Goal: Task Accomplishment & Management: Use online tool/utility

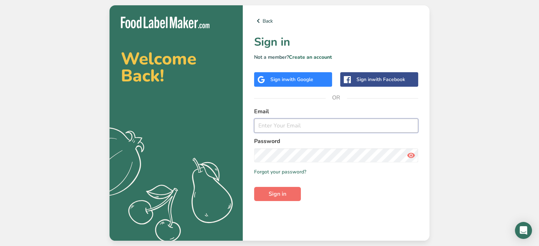
type input "[EMAIL_ADDRESS][DOMAIN_NAME]"
click at [273, 192] on span "Sign in" at bounding box center [278, 194] width 18 height 9
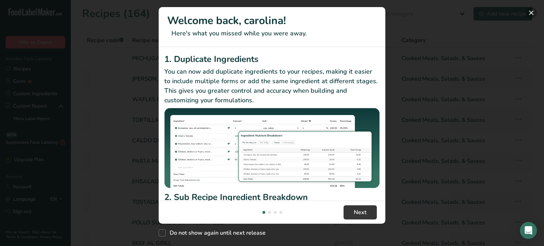
click at [532, 13] on button "New Features" at bounding box center [531, 12] width 11 height 11
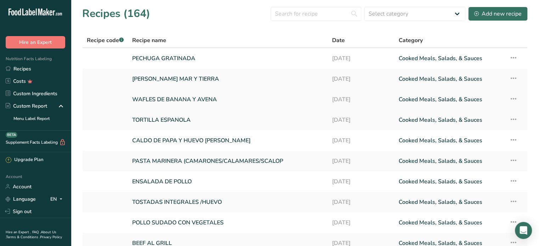
click at [170, 109] on td "WAFLES DE BANANA Y AVENA" at bounding box center [228, 99] width 200 height 21
click at [488, 15] on div "Add new recipe" at bounding box center [497, 14] width 47 height 9
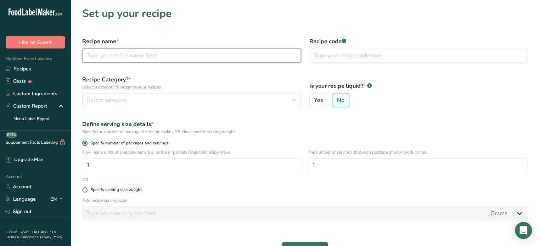
click at [118, 56] on input "text" at bounding box center [191, 56] width 219 height 14
drag, startPoint x: 110, startPoint y: 56, endPoint x: 88, endPoint y: 57, distance: 21.6
click at [88, 57] on input "text" at bounding box center [191, 56] width 219 height 14
type input "p"
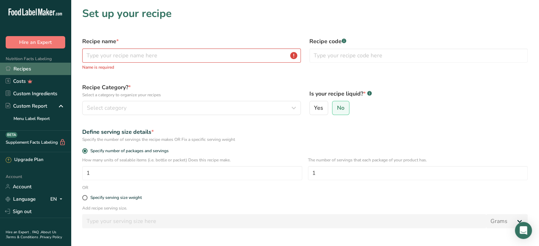
click at [28, 66] on link "Recipes" at bounding box center [35, 69] width 71 height 12
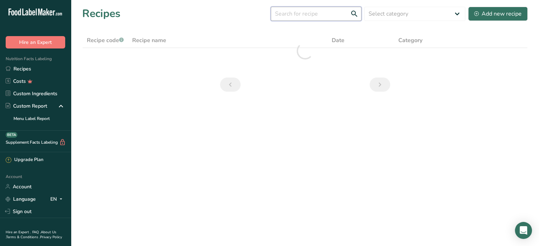
click at [296, 15] on input "text" at bounding box center [316, 14] width 91 height 14
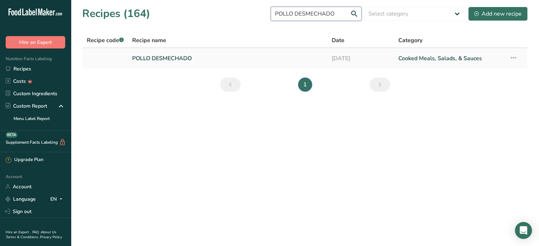
type input "POLLO DESMECHADO"
click at [170, 56] on link "POLLO DESMECHADO" at bounding box center [227, 58] width 191 height 15
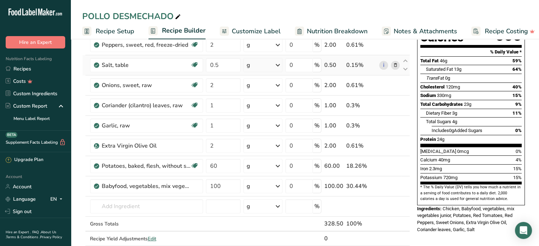
scroll to position [97, 0]
click at [396, 164] on icon at bounding box center [395, 165] width 5 height 7
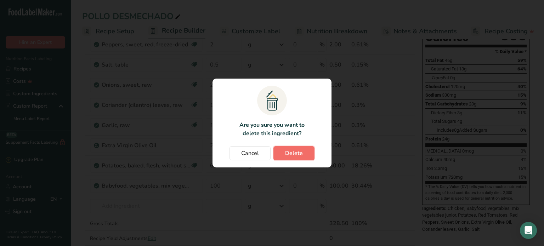
click at [292, 155] on span "Delete" at bounding box center [294, 153] width 18 height 9
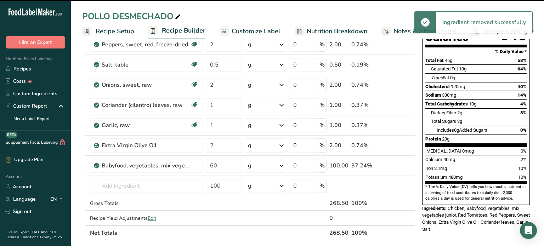
type input "100"
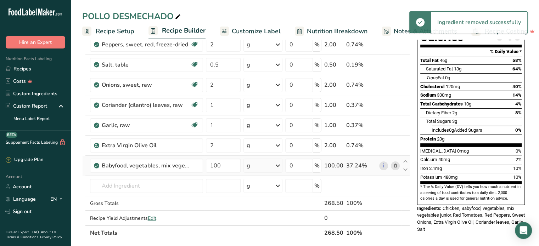
click at [397, 167] on icon at bounding box center [395, 165] width 5 height 7
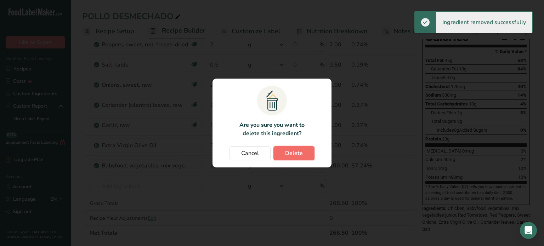
click at [298, 151] on span "Delete" at bounding box center [294, 153] width 18 height 9
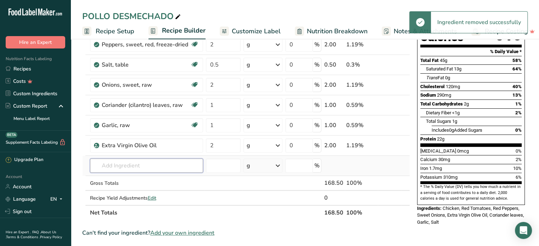
click at [116, 167] on input "text" at bounding box center [146, 166] width 113 height 14
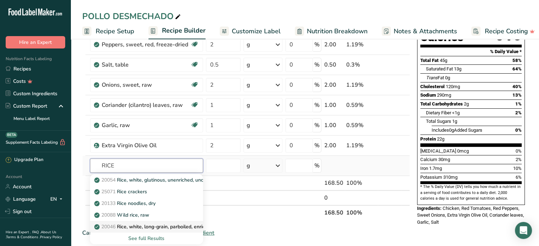
type input "RICE"
click at [152, 228] on p "20046 Rice, white, long-grain, parboiled, enriched, dry" at bounding box center [159, 226] width 127 height 7
type input "Rice, white, long-grain, parboiled, enriched, dry"
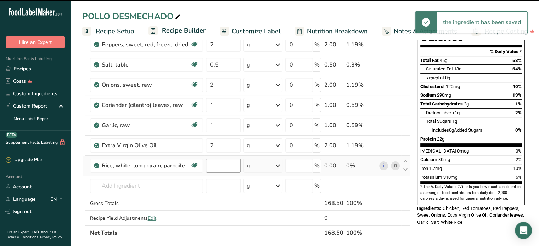
type input "0"
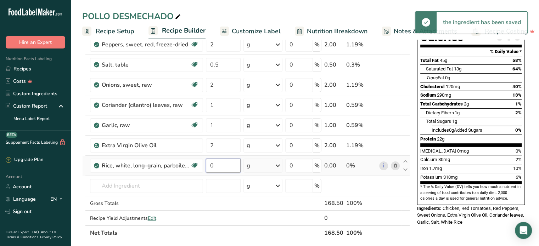
click at [214, 162] on input "0" at bounding box center [223, 166] width 35 height 14
type input "100"
click at [184, 183] on div "Ingredient * Amount * Unit * Waste * .a-a{fill:#347362;}.b-a{fill:#fff;} Grams …" at bounding box center [246, 110] width 328 height 262
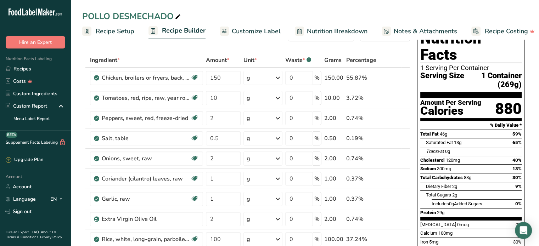
scroll to position [0, 0]
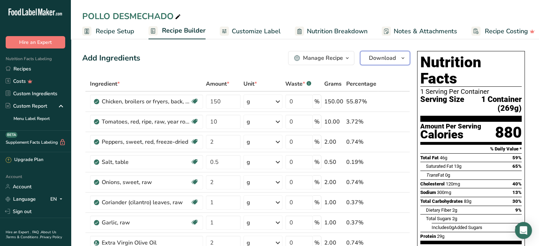
click at [377, 55] on span "Download" at bounding box center [382, 58] width 27 height 9
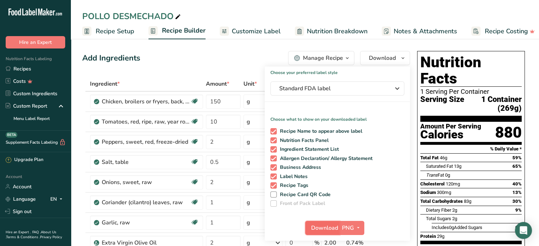
click at [320, 228] on span "Download" at bounding box center [324, 228] width 27 height 9
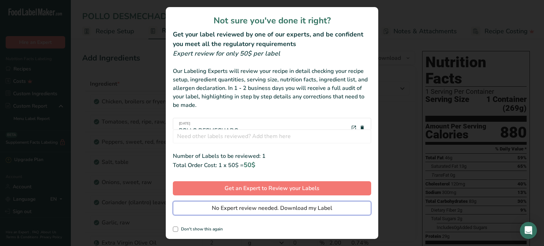
click at [306, 211] on span "No Expert review needed. Download my Label" at bounding box center [272, 208] width 121 height 9
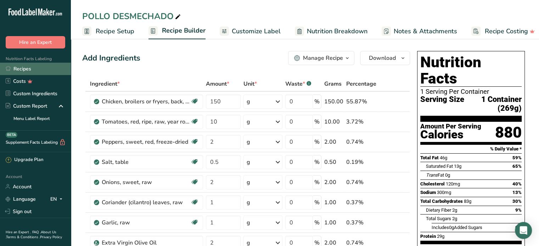
click at [27, 68] on link "Recipes" at bounding box center [35, 69] width 71 height 12
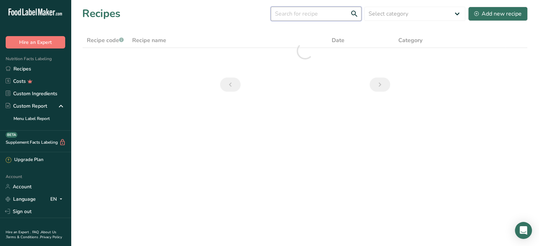
click at [292, 15] on input "text" at bounding box center [316, 14] width 91 height 14
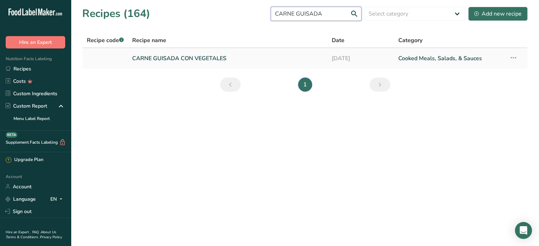
type input "CARNE GUISADA"
click at [198, 55] on link "CARNE GUISADA CON VEGETALES" at bounding box center [227, 58] width 191 height 15
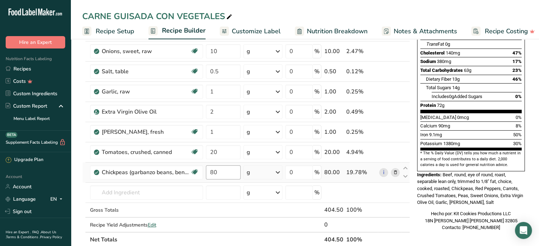
scroll to position [133, 0]
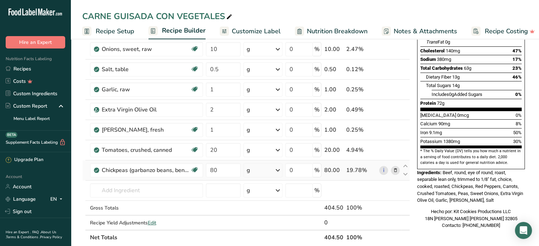
click at [395, 171] on icon at bounding box center [395, 170] width 5 height 7
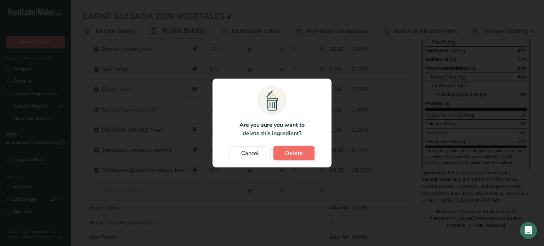
click at [295, 154] on span "Delete" at bounding box center [294, 153] width 18 height 9
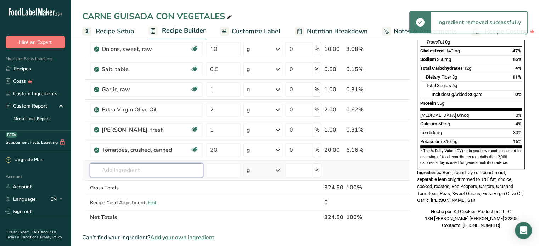
click at [116, 173] on input "text" at bounding box center [146, 170] width 113 height 14
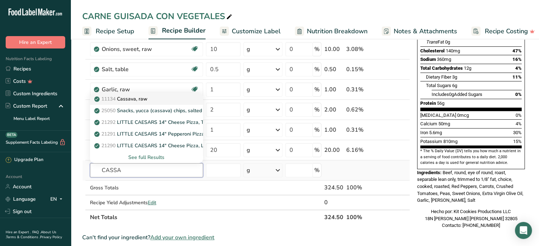
type input "CASSA"
click at [141, 97] on p "11134 Cassava, raw" at bounding box center [122, 98] width 52 height 7
type input "Cassava, raw"
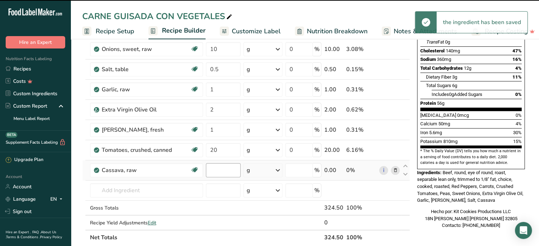
type input "0"
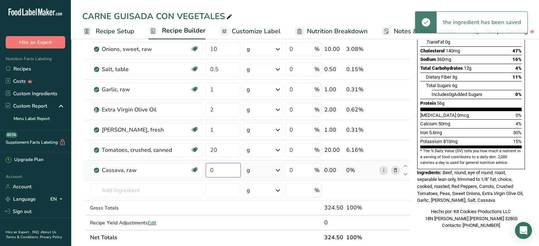
click at [221, 167] on input "0" at bounding box center [223, 170] width 35 height 14
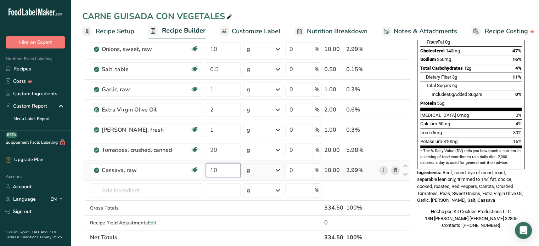
type input "1"
type input "80"
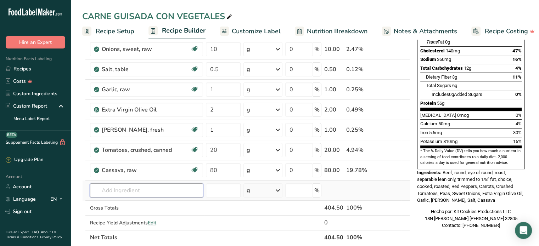
click at [131, 190] on div "Ingredient * Amount * Unit * Waste * .a-a{fill:#347362;}.b-a{fill:#fff;} Grams …" at bounding box center [246, 94] width 328 height 302
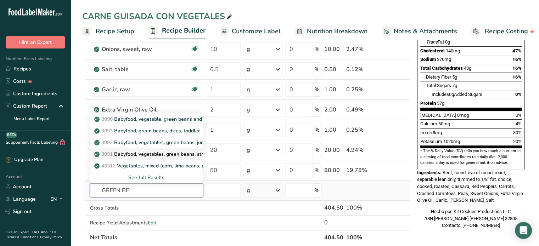
type input "GREEN BE"
click at [153, 153] on p "3091 Babyfood, vegetables, green beans, strained" at bounding box center [156, 154] width 120 height 7
type input "Babyfood, vegetables, green beans, strained"
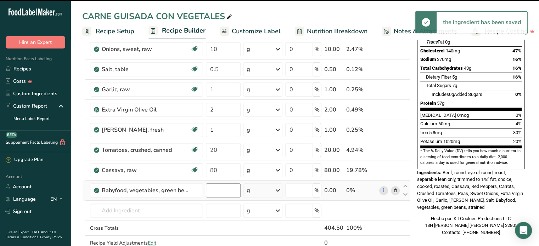
type input "0"
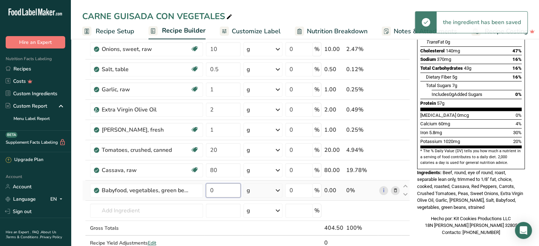
click at [218, 189] on input "0" at bounding box center [223, 191] width 35 height 14
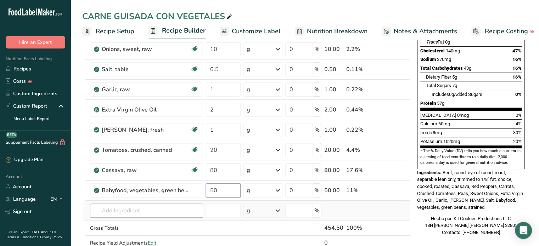
type input "50"
click at [171, 205] on div "Ingredient * Amount * Unit * Waste * .a-a{fill:#347362;}.b-a{fill:#fff;} Grams …" at bounding box center [246, 104] width 328 height 322
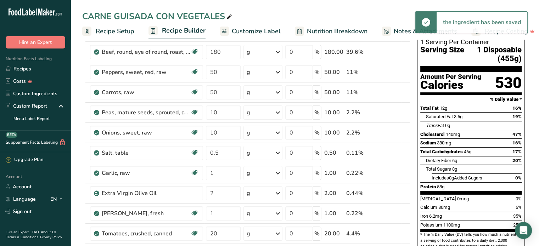
scroll to position [0, 0]
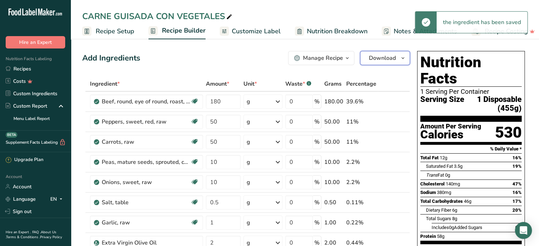
click at [381, 56] on span "Download" at bounding box center [382, 58] width 27 height 9
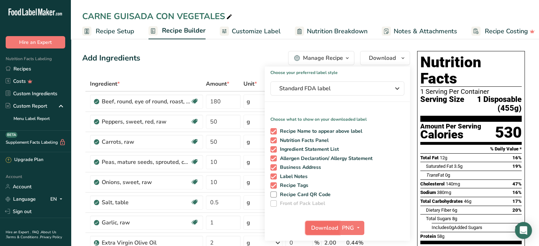
click at [324, 229] on span "Download" at bounding box center [324, 228] width 27 height 9
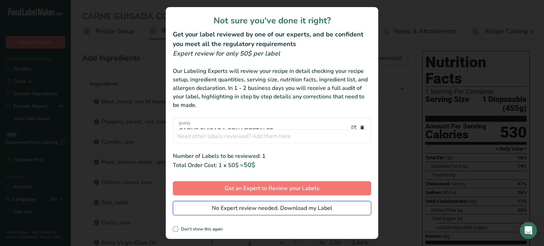
click at [312, 211] on span "No Expert review needed. Download my Label" at bounding box center [272, 208] width 121 height 9
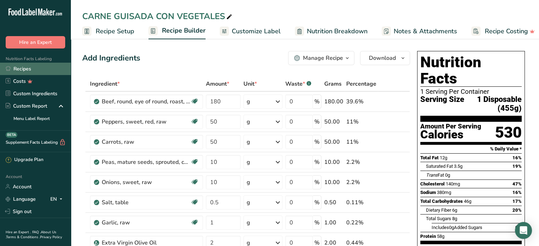
click at [27, 66] on link "Recipes" at bounding box center [35, 69] width 71 height 12
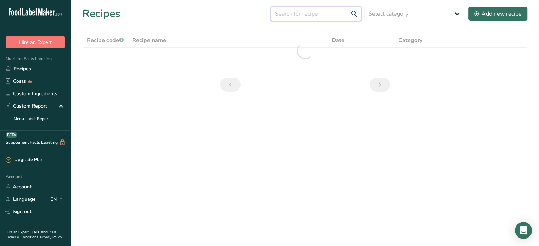
click at [294, 15] on input "text" at bounding box center [316, 14] width 91 height 14
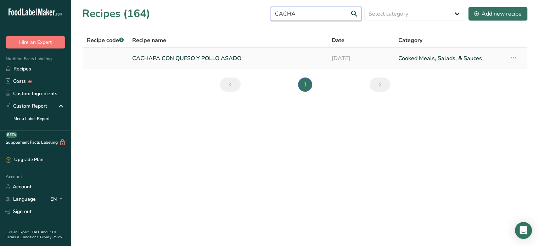
type input "CACHA"
click at [174, 56] on link "CACHAPA CON QUESO Y POLLO ASADO" at bounding box center [227, 58] width 191 height 15
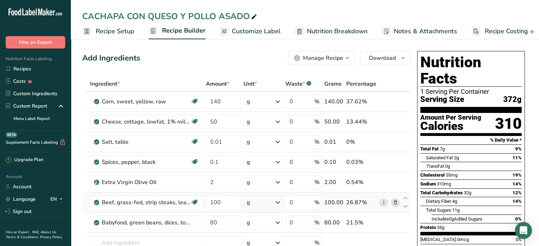
click at [396, 204] on icon at bounding box center [395, 202] width 5 height 7
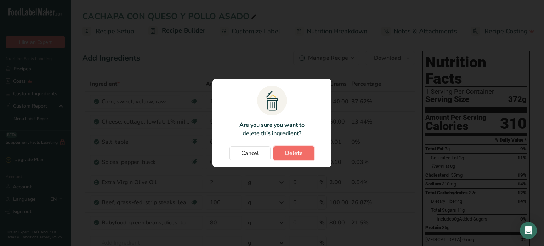
click at [297, 151] on span "Delete" at bounding box center [294, 153] width 18 height 9
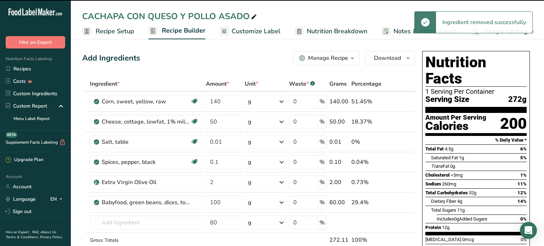
type input "80"
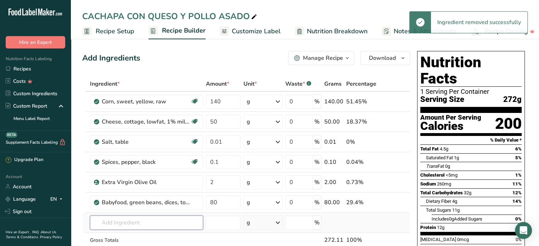
click at [116, 223] on input "text" at bounding box center [146, 223] width 113 height 14
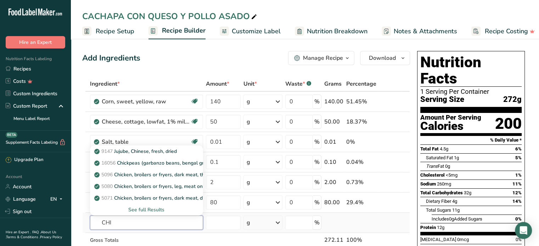
type input "CHI"
click at [146, 208] on div "See full Results" at bounding box center [147, 209] width 102 height 7
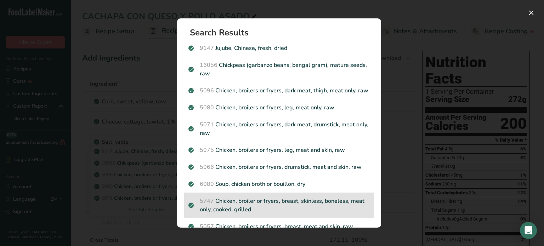
click at [313, 213] on p "5747 Chicken, broiler or fryers, breast, skinless, boneless, meat only, cooked,…" at bounding box center [279, 205] width 181 height 17
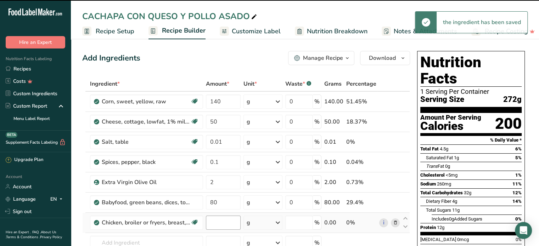
type input "0"
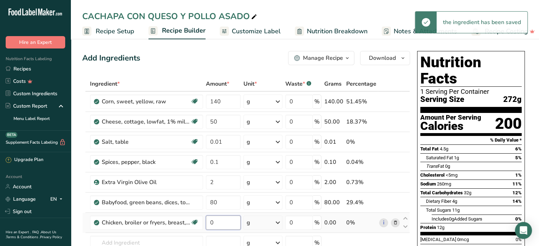
click at [216, 223] on input "0" at bounding box center [223, 223] width 35 height 14
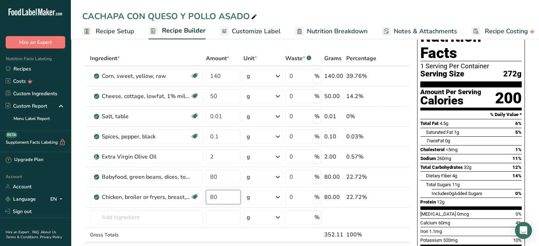
scroll to position [27, 0]
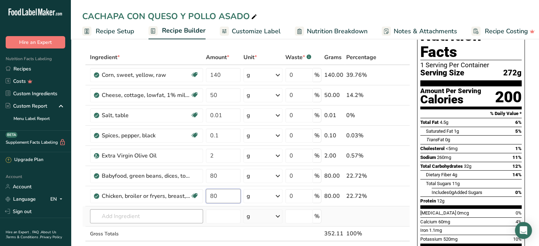
type input "80"
click at [150, 215] on div "Ingredient * Amount * Unit * Waste * .a-a{fill:#347362;}.b-a{fill:#fff;} Grams …" at bounding box center [246, 160] width 328 height 221
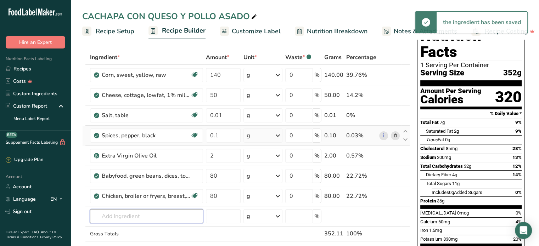
scroll to position [0, 0]
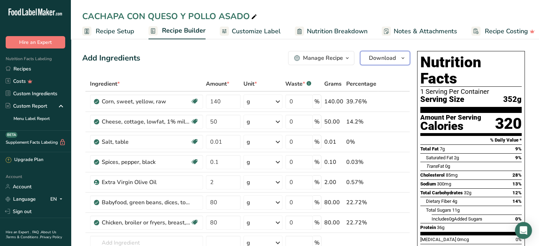
click at [384, 57] on span "Download" at bounding box center [382, 58] width 27 height 9
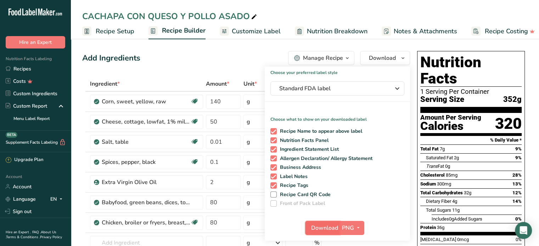
click at [324, 231] on span "Download" at bounding box center [324, 228] width 27 height 9
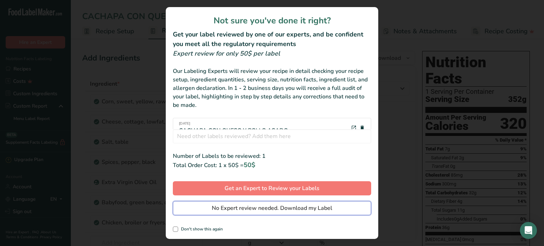
click at [301, 211] on span "No Expert review needed. Download my Label" at bounding box center [272, 208] width 121 height 9
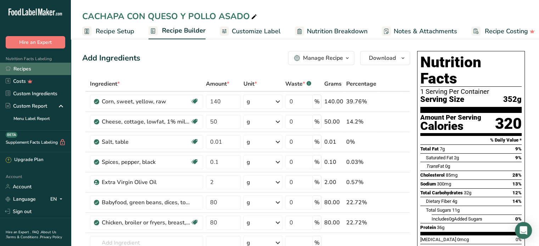
click at [28, 69] on link "Recipes" at bounding box center [35, 69] width 71 height 12
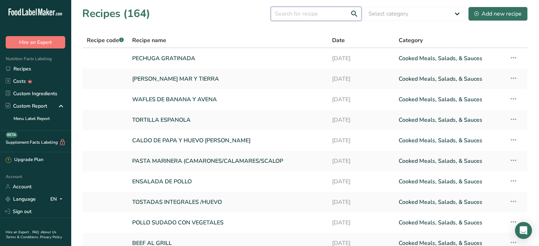
click at [296, 15] on input "text" at bounding box center [316, 14] width 91 height 14
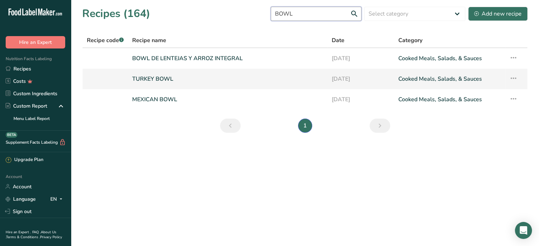
type input "BOWL"
click at [159, 78] on link "TURKEY BOWL" at bounding box center [227, 79] width 191 height 15
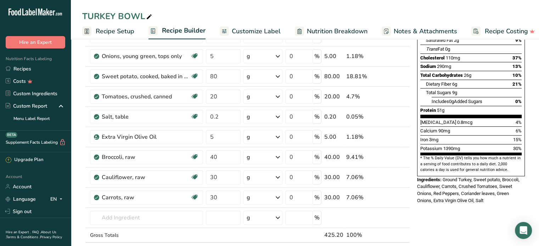
scroll to position [126, 0]
click at [394, 155] on icon at bounding box center [395, 157] width 5 height 7
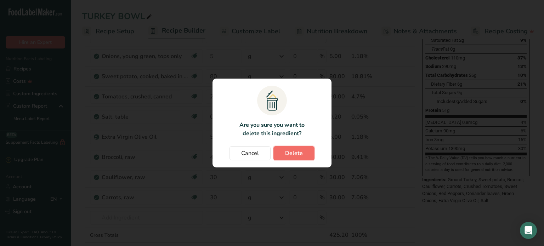
click at [308, 149] on button "Delete" at bounding box center [294, 153] width 41 height 14
type input "30"
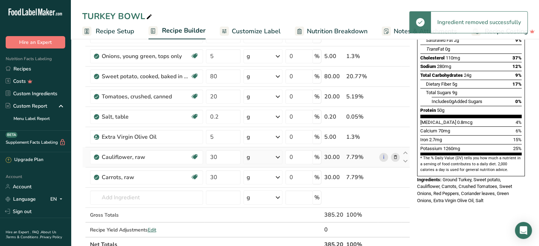
click at [396, 157] on icon at bounding box center [395, 157] width 5 height 7
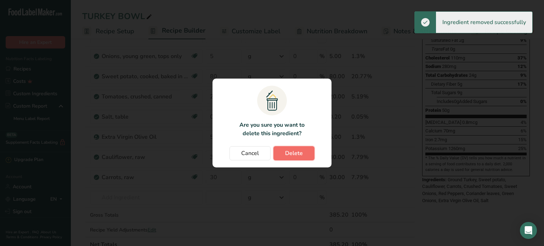
click at [305, 152] on button "Delete" at bounding box center [294, 153] width 41 height 14
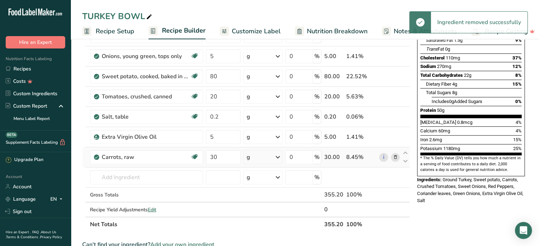
click at [393, 155] on icon at bounding box center [395, 157] width 5 height 7
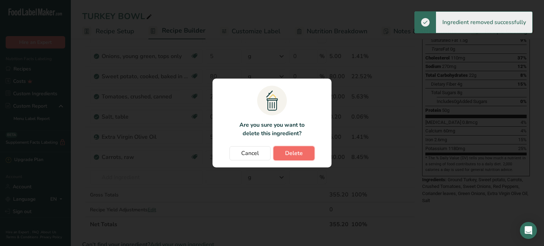
click at [304, 152] on button "Delete" at bounding box center [294, 153] width 41 height 14
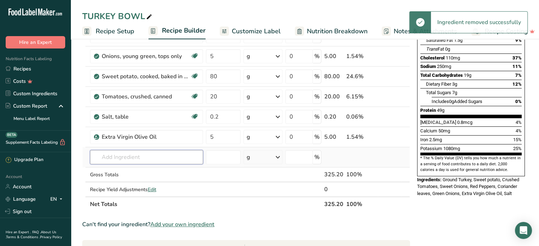
click at [116, 158] on input "text" at bounding box center [146, 157] width 113 height 14
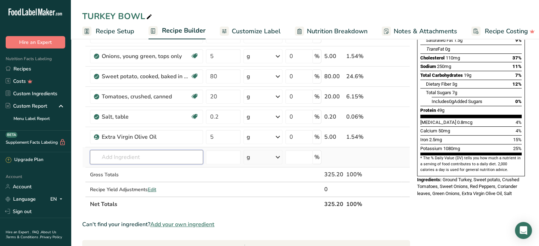
click at [116, 158] on input "text" at bounding box center [146, 157] width 113 height 14
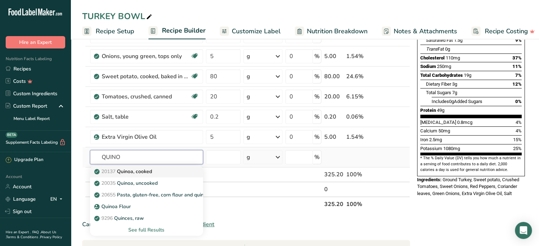
type input "QUINO"
click at [149, 169] on p "20137 Quinoa, cooked" at bounding box center [124, 171] width 56 height 7
type input "Quinoa, cooked"
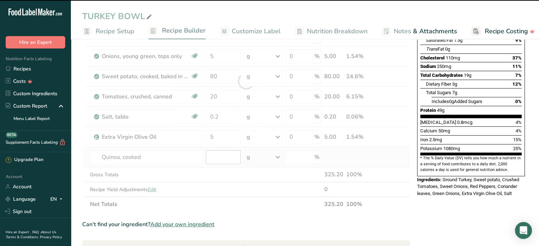
type input "0"
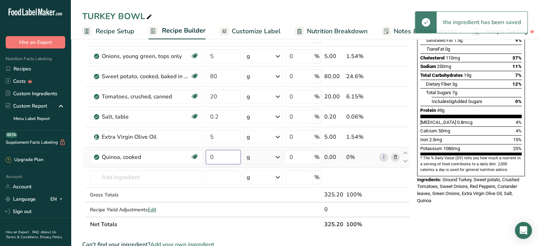
click at [218, 156] on input "0" at bounding box center [223, 157] width 35 height 14
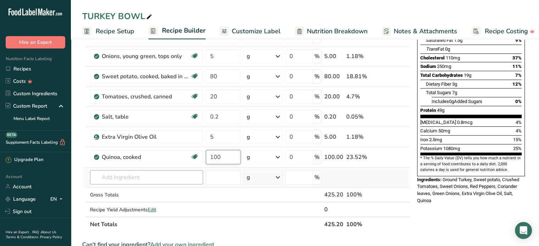
type input "100"
click at [143, 175] on div "Ingredient * Amount * Unit * Waste * .a-a{fill:#347362;}.b-a{fill:#fff;} Grams …" at bounding box center [246, 91] width 328 height 282
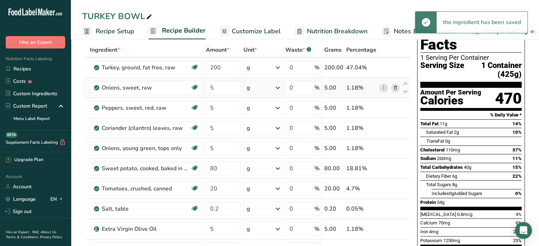
scroll to position [0, 0]
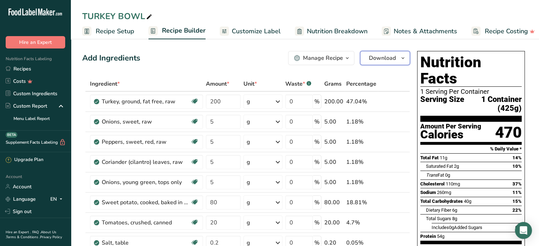
click at [383, 57] on span "Download" at bounding box center [382, 58] width 27 height 9
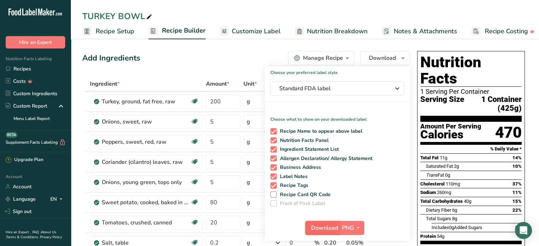
click at [323, 223] on button "Download" at bounding box center [322, 228] width 35 height 14
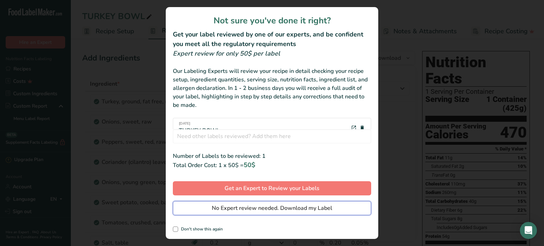
click at [324, 207] on span "No Expert review needed. Download my Label" at bounding box center [272, 208] width 121 height 9
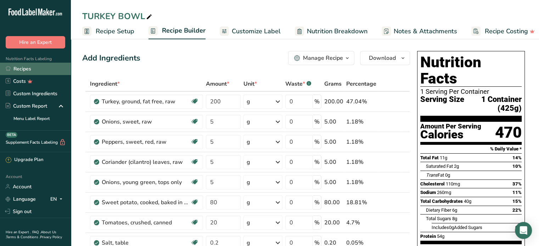
click at [35, 66] on link "Recipes" at bounding box center [35, 69] width 71 height 12
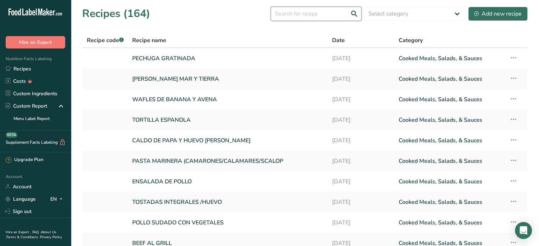
click at [289, 12] on input "text" at bounding box center [316, 14] width 91 height 14
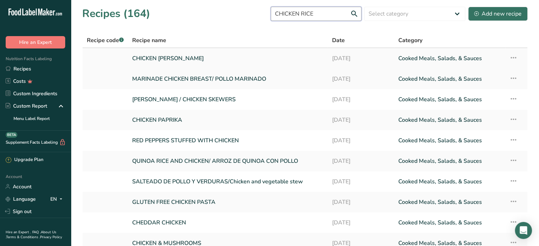
type input "CHICKEN RICE"
click at [155, 58] on link "CHICKEN [PERSON_NAME]" at bounding box center [227, 58] width 191 height 15
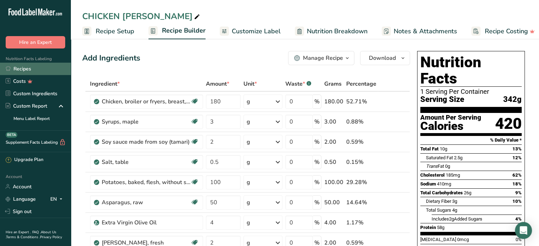
click at [26, 71] on link "Recipes" at bounding box center [35, 69] width 71 height 12
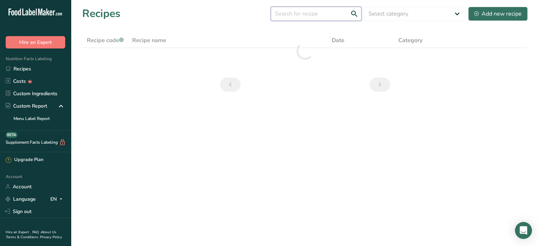
click at [310, 10] on input "text" at bounding box center [316, 14] width 91 height 14
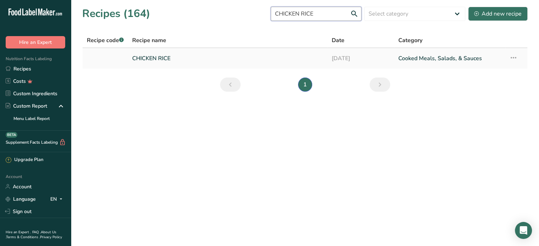
type input "CHICKEN RICE"
click at [160, 58] on link "CHICKEN RICE" at bounding box center [227, 58] width 191 height 15
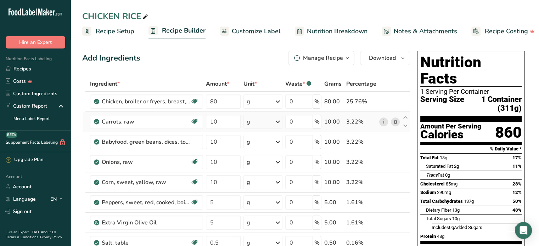
click at [207, 113] on td "10" at bounding box center [224, 122] width 38 height 20
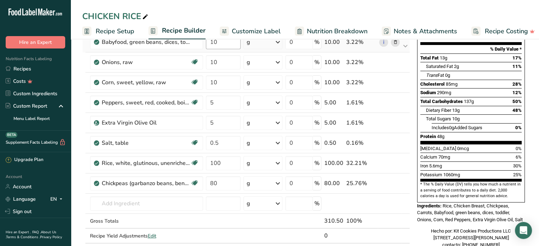
scroll to position [100, 0]
click at [397, 181] on icon at bounding box center [395, 183] width 5 height 7
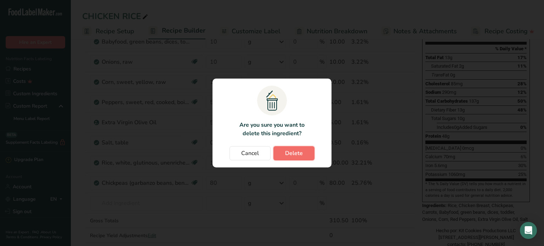
click at [282, 152] on button "Delete" at bounding box center [294, 153] width 41 height 14
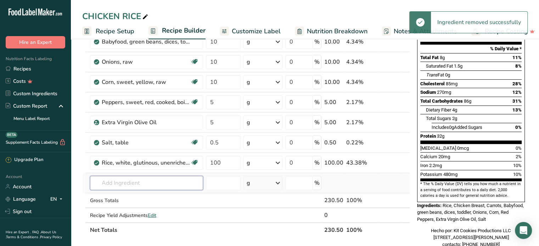
click at [116, 183] on input "text" at bounding box center [146, 183] width 113 height 14
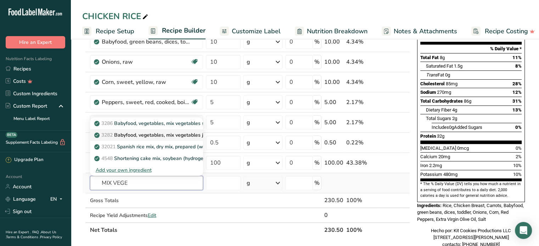
type input "MIX VEGE"
click at [173, 133] on p "3282 Babyfood, vegetables, mix vegetables junior" at bounding box center [155, 134] width 119 height 7
type input "Babyfood, vegetables, mix vegetables junior"
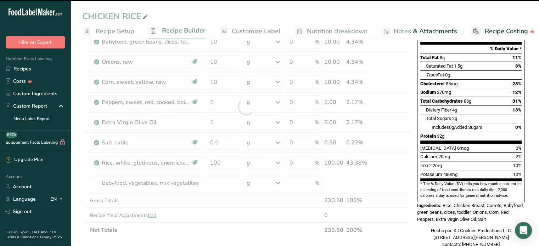
type input "0"
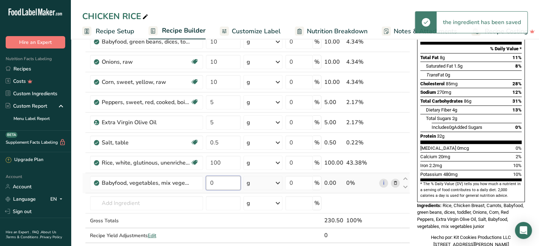
click at [223, 181] on input "0" at bounding box center [223, 183] width 35 height 14
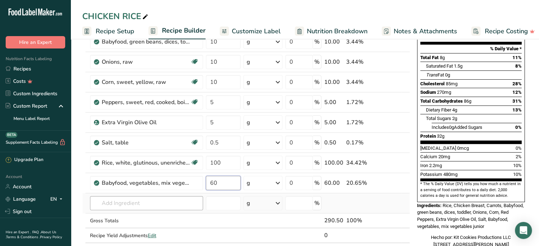
type input "60"
click at [159, 201] on div "Ingredient * Amount * Unit * Waste * .a-a{fill:#347362;}.b-a{fill:#fff;} Grams …" at bounding box center [246, 117] width 328 height 282
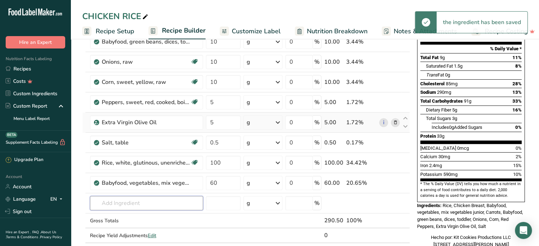
scroll to position [0, 0]
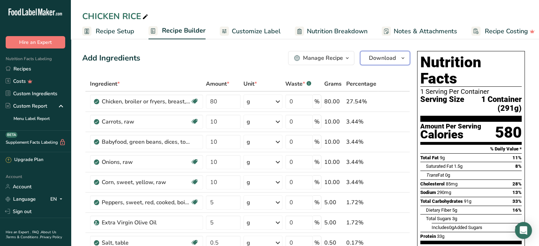
click at [379, 57] on span "Download" at bounding box center [382, 58] width 27 height 9
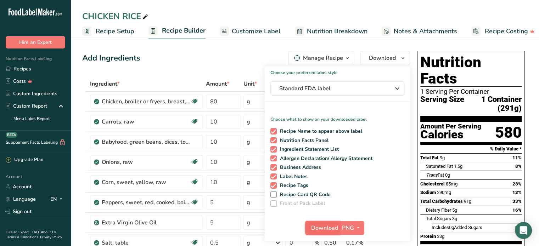
click at [324, 228] on span "Download" at bounding box center [324, 228] width 27 height 9
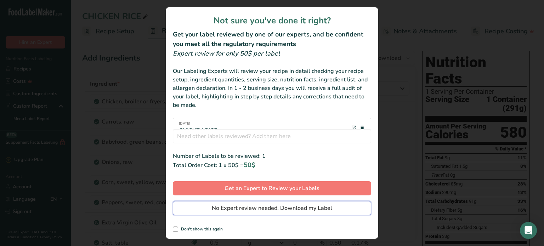
click at [309, 209] on span "No Expert review needed. Download my Label" at bounding box center [272, 208] width 121 height 9
